Goal: Task Accomplishment & Management: Complete application form

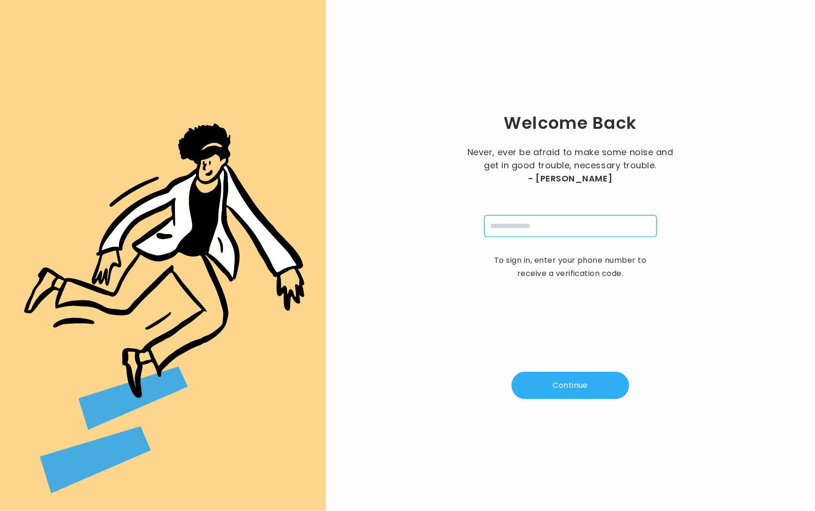
click at [584, 228] on input "tel" at bounding box center [570, 226] width 172 height 22
type input "**********"
click at [591, 380] on button "Continue" at bounding box center [570, 385] width 118 height 27
type input "*"
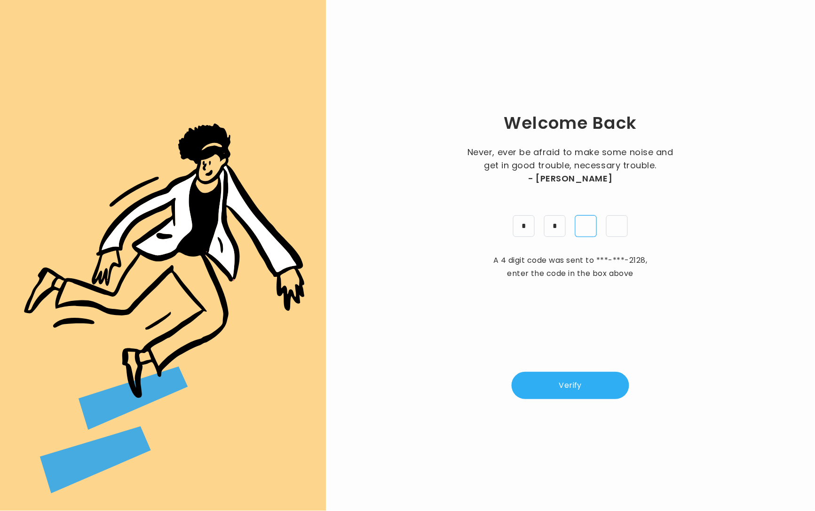
type input "*"
click at [612, 382] on button "Verify" at bounding box center [570, 385] width 118 height 27
